Goal: Transaction & Acquisition: Purchase product/service

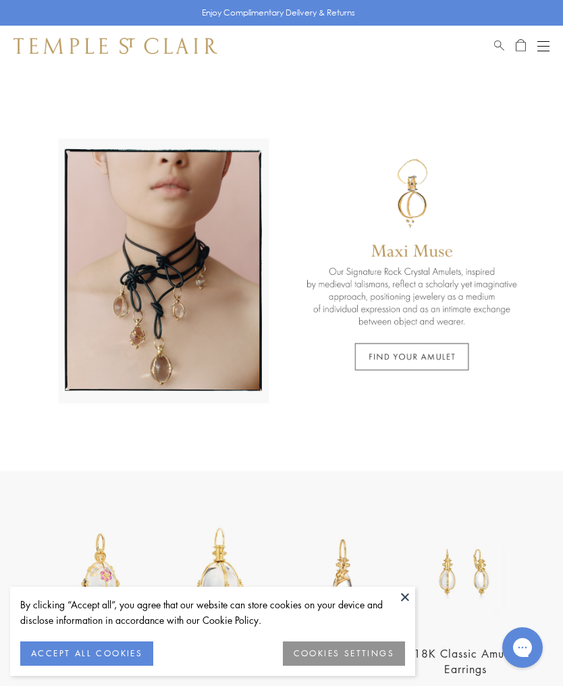
click at [544, 43] on button "Open navigation" at bounding box center [544, 46] width 12 height 16
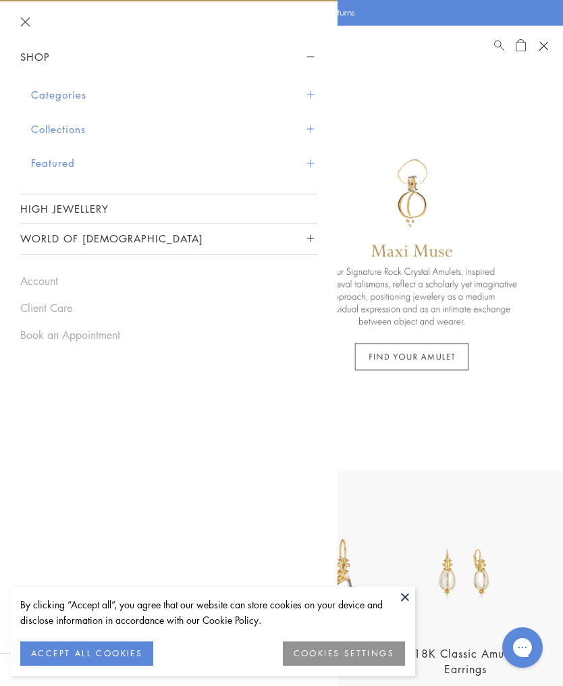
click at [76, 101] on button "Categories" at bounding box center [174, 95] width 286 height 34
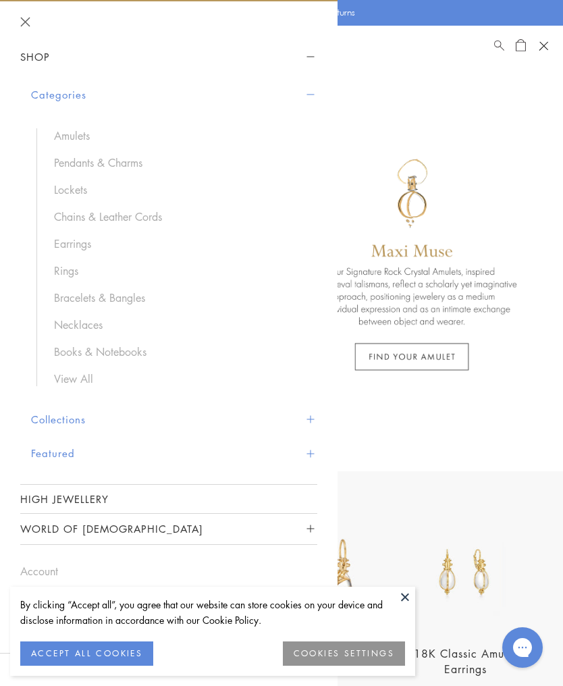
click at [122, 163] on link "Pendants & Charms" at bounding box center [179, 162] width 250 height 15
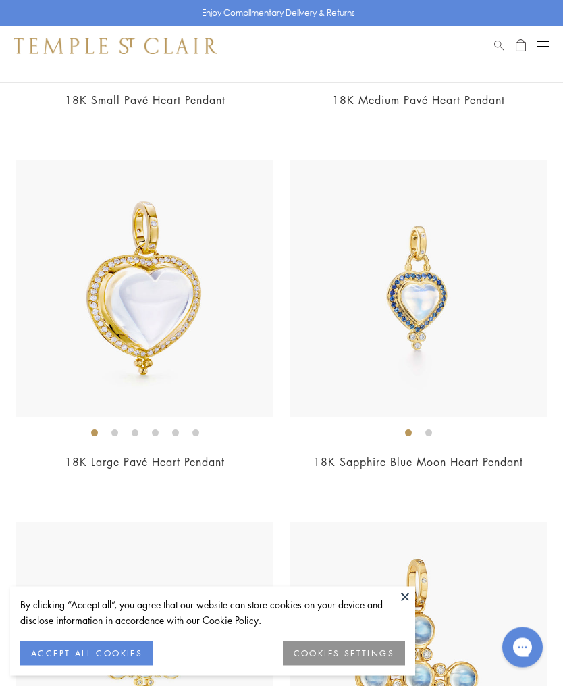
scroll to position [4417, 0]
click at [180, 323] on img at bounding box center [144, 288] width 257 height 257
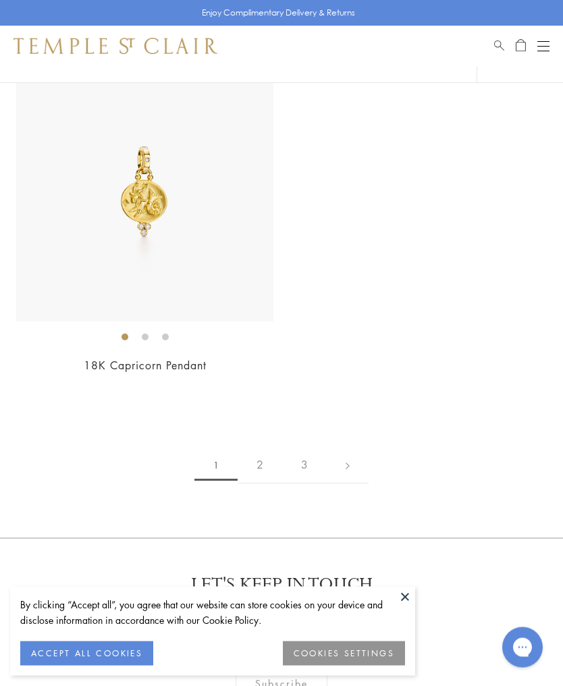
scroll to position [12114, 0]
click at [252, 459] on link "2" at bounding box center [260, 464] width 45 height 37
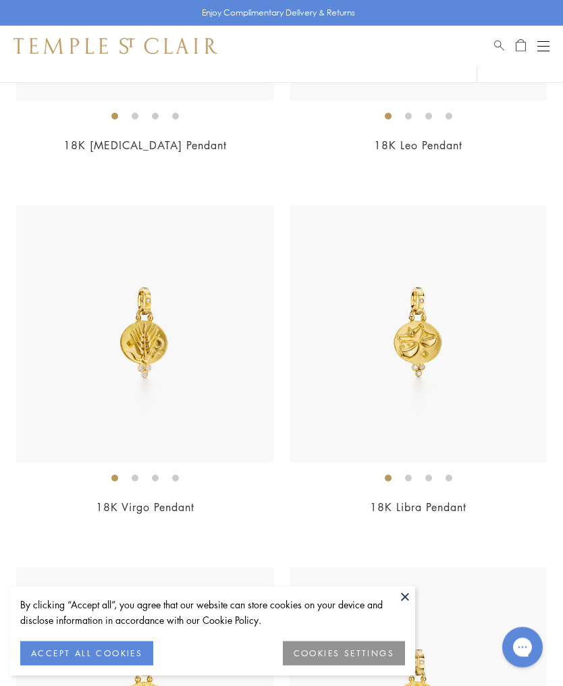
scroll to position [11200, 0]
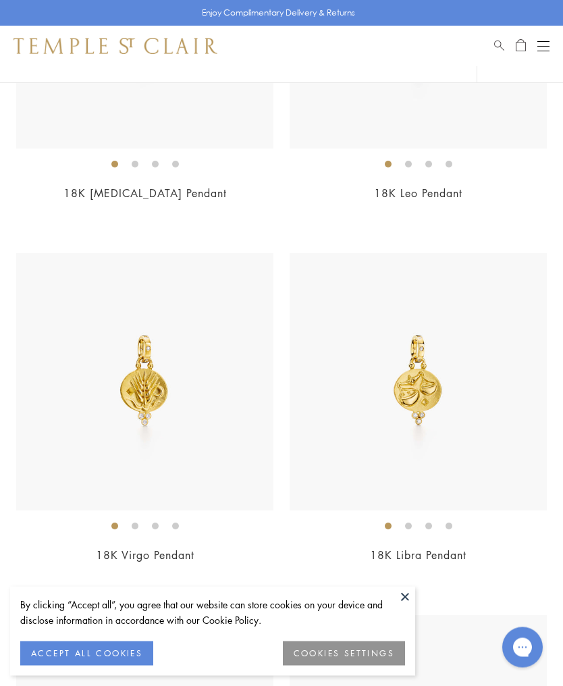
click at [549, 38] on button "Open navigation" at bounding box center [544, 46] width 12 height 16
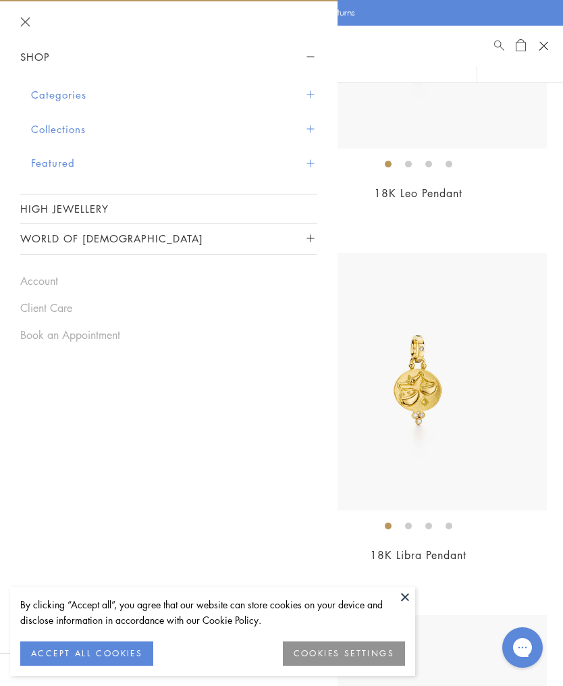
click at [76, 90] on button "Categories" at bounding box center [174, 95] width 286 height 34
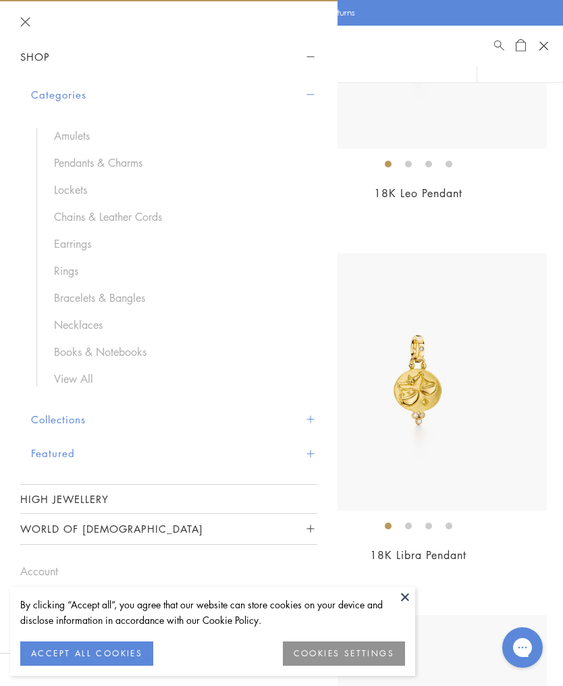
click at [80, 132] on link "Amulets" at bounding box center [179, 135] width 250 height 15
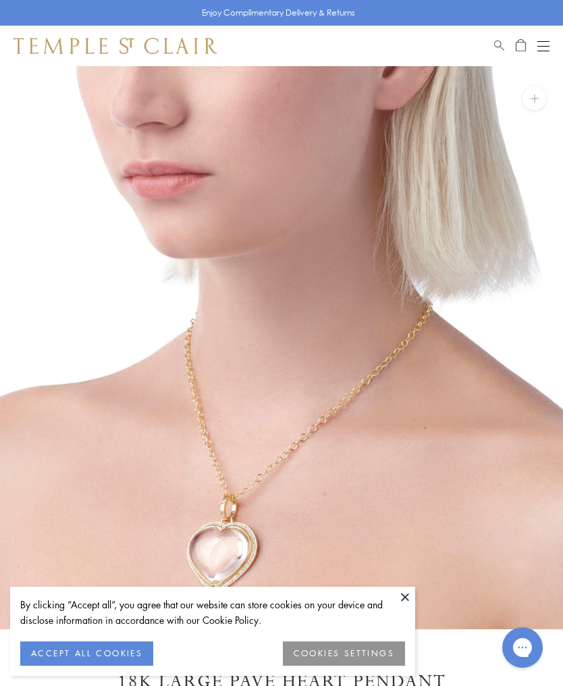
click at [413, 602] on button at bounding box center [405, 597] width 20 height 20
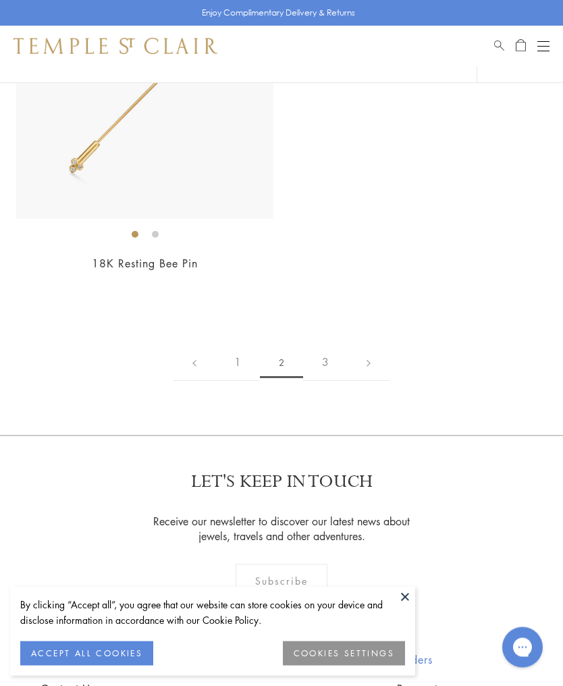
scroll to position [10407, 0]
click at [332, 344] on link "3" at bounding box center [325, 362] width 45 height 37
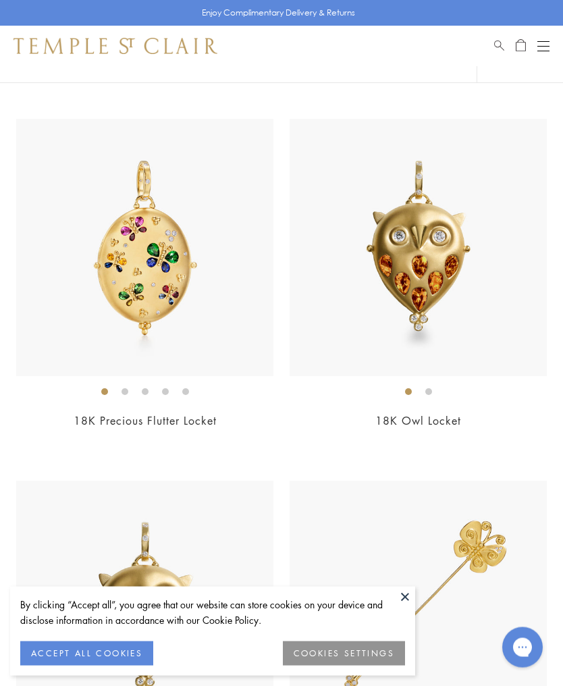
scroll to position [9457, 0]
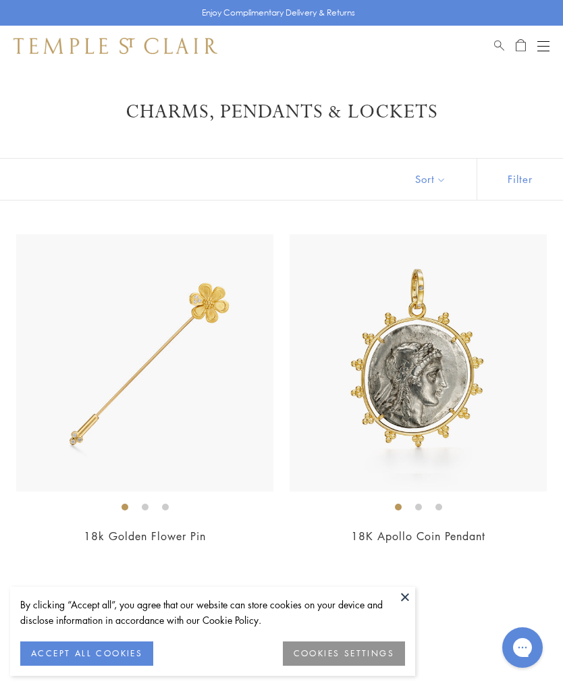
click at [454, 193] on button "Sort" at bounding box center [431, 179] width 92 height 41
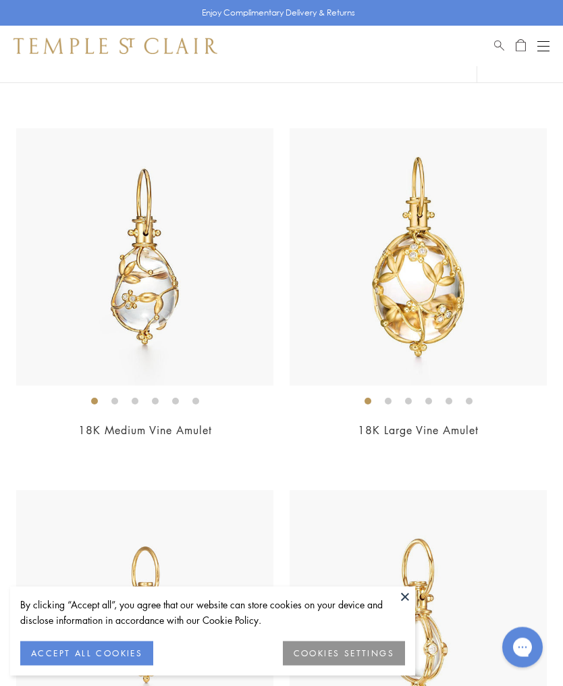
scroll to position [2648, 0]
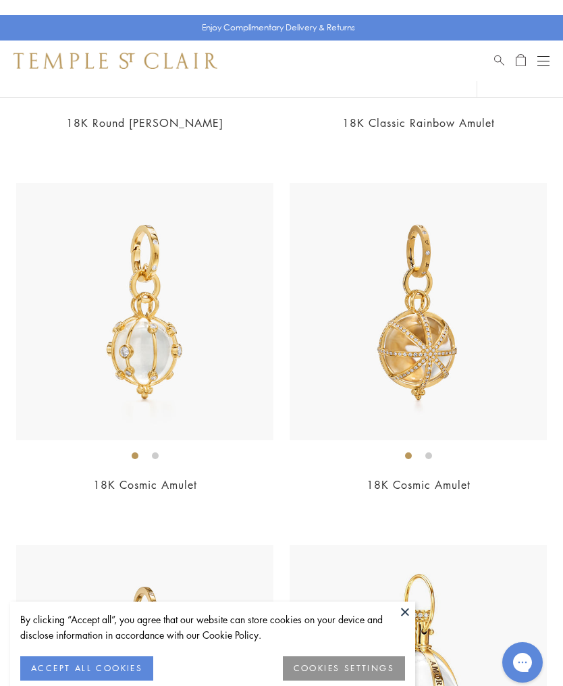
scroll to position [4754, 0]
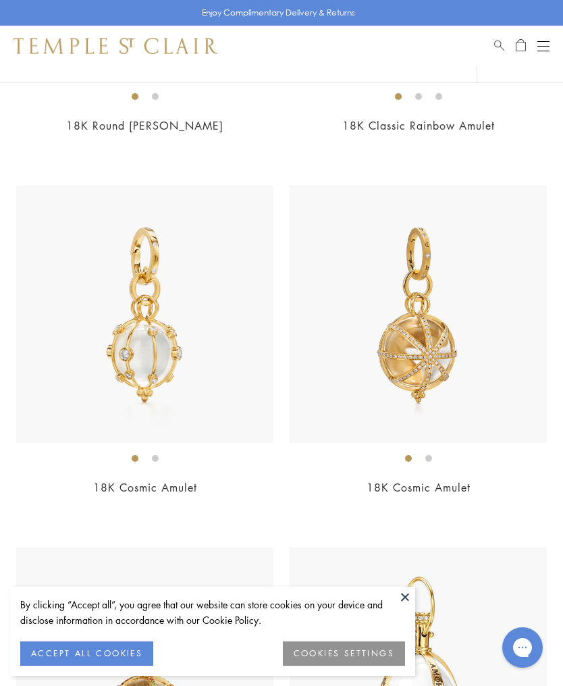
click at [171, 346] on img at bounding box center [144, 314] width 257 height 257
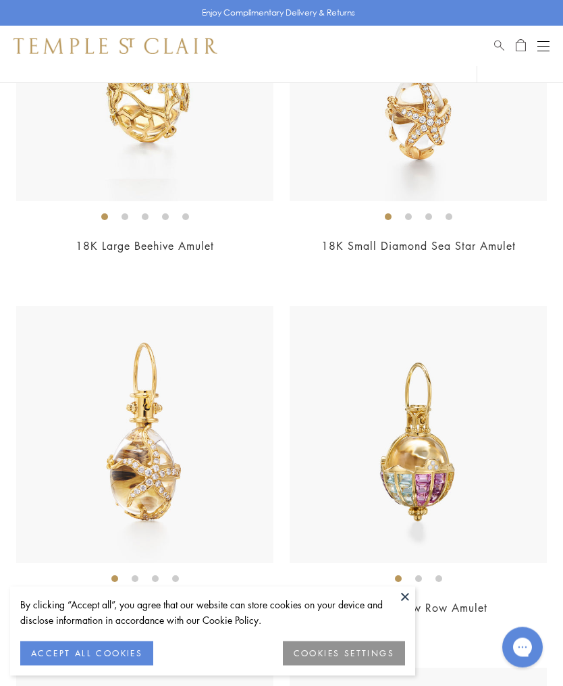
scroll to position [11142, 0]
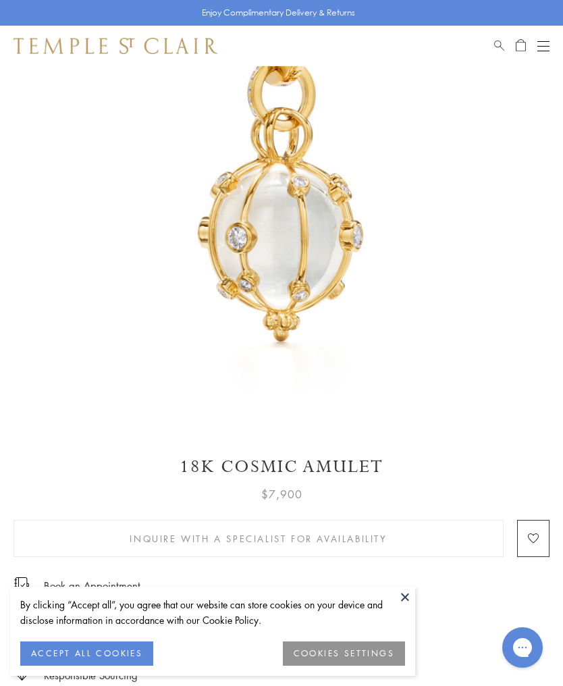
scroll to position [191, 0]
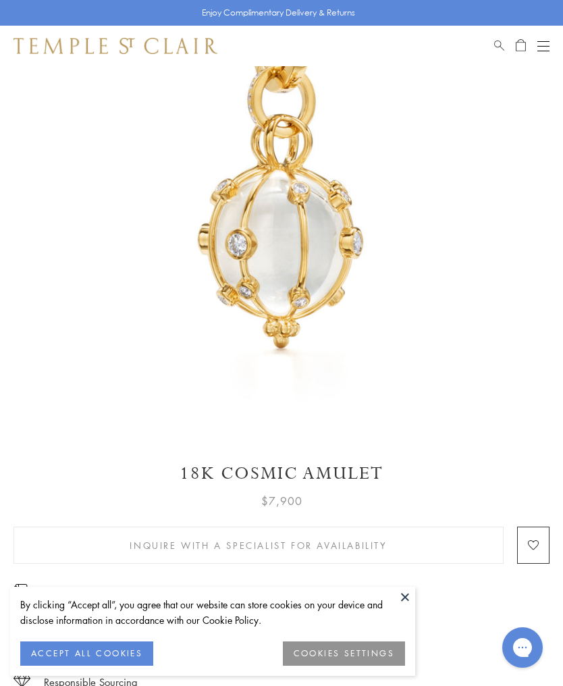
click at [417, 626] on div "Contact an Ambassador" at bounding box center [282, 615] width 536 height 30
click at [418, 625] on div "Contact an Ambassador" at bounding box center [282, 615] width 536 height 30
click at [408, 607] on button at bounding box center [405, 597] width 20 height 20
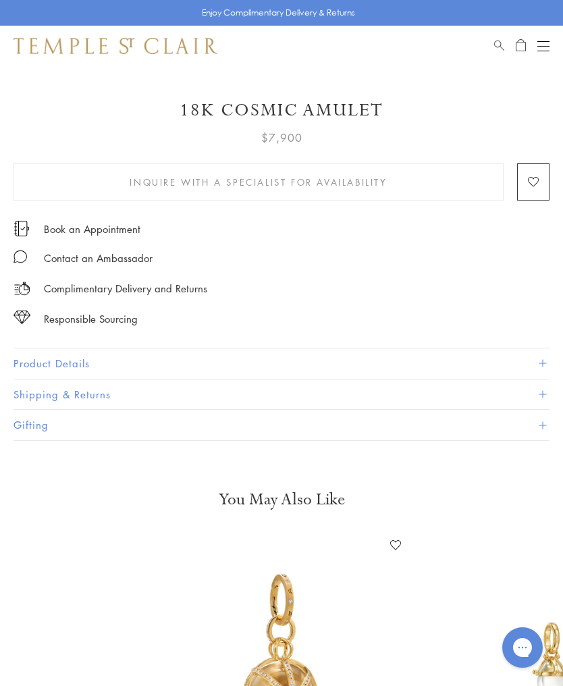
scroll to position [558, 0]
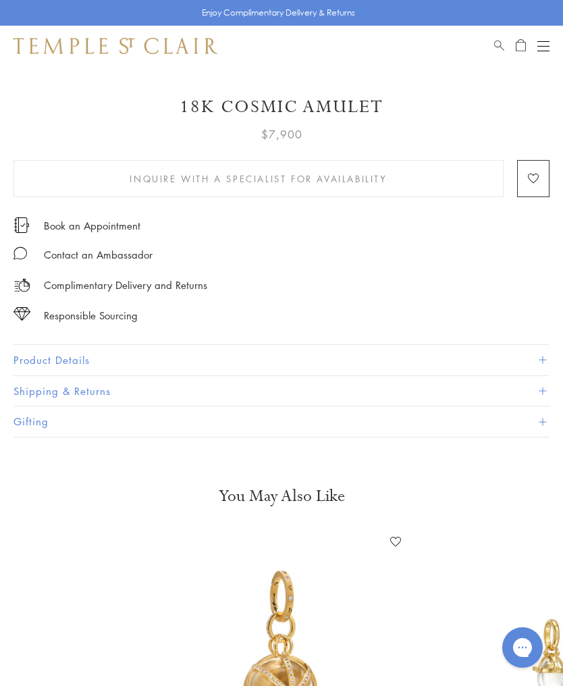
click at [78, 359] on button "Product Details" at bounding box center [282, 360] width 536 height 30
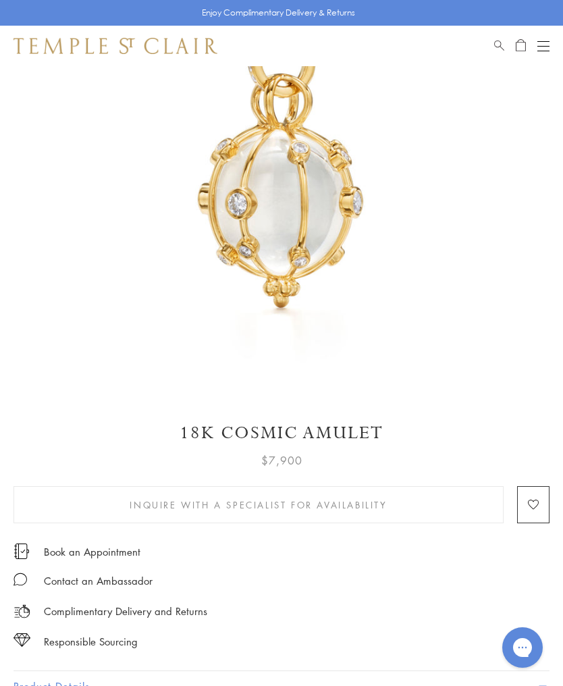
scroll to position [0, 0]
